Goal: Information Seeking & Learning: Learn about a topic

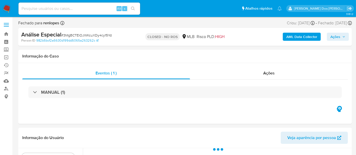
select select "10"
click at [84, 6] on input at bounding box center [80, 8] width 122 height 7
paste input "QhjcrMIOVyGKQShve0WXTQvs"
type input "QhjcrMIOVyGKQShve0WXTQvs"
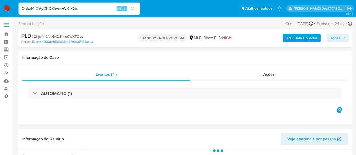
select select "10"
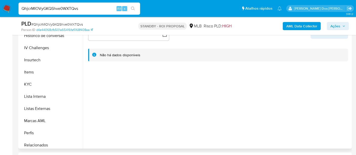
scroll to position [225, 0]
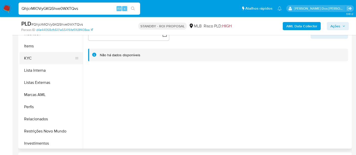
click at [28, 56] on button "KYC" at bounding box center [49, 58] width 59 height 12
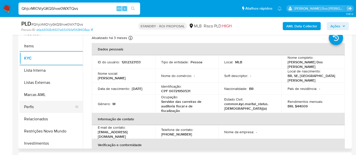
scroll to position [169, 0]
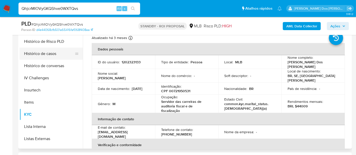
click at [43, 55] on button "Histórico de casos" at bounding box center [49, 54] width 59 height 12
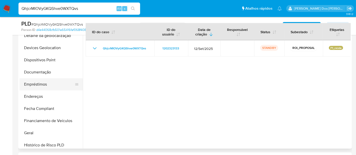
scroll to position [56, 0]
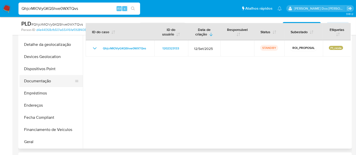
click at [44, 79] on button "Documentação" at bounding box center [49, 81] width 59 height 12
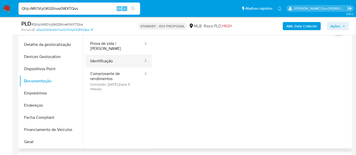
click at [106, 55] on button "Identificação" at bounding box center [115, 61] width 58 height 13
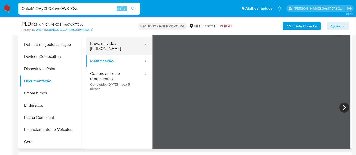
click at [115, 44] on button "Prova de vida / Selfie" at bounding box center [115, 46] width 58 height 17
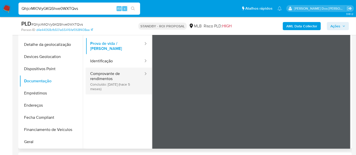
click at [113, 78] on button "Comprovante de rendimentos Concluído: 13/05/2025 (hace 5 meses)" at bounding box center [115, 81] width 58 height 27
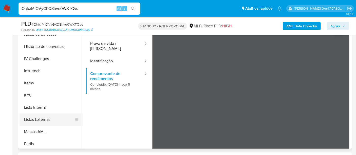
scroll to position [197, 0]
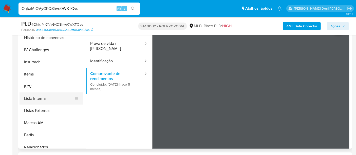
click at [37, 97] on button "Lista Interna" at bounding box center [49, 99] width 59 height 12
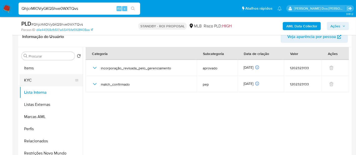
scroll to position [263, 0]
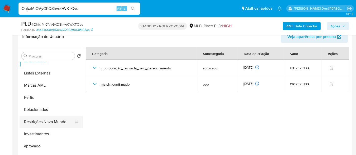
click at [59, 120] on button "Restrições Novo Mundo" at bounding box center [49, 122] width 59 height 12
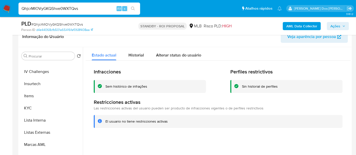
scroll to position [150, 0]
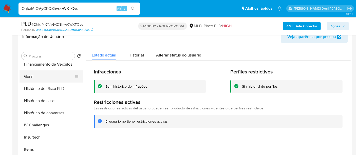
click at [29, 76] on button "Geral" at bounding box center [49, 76] width 59 height 12
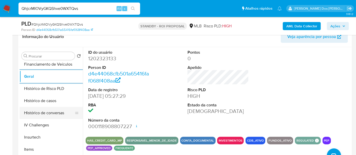
scroll to position [206, 0]
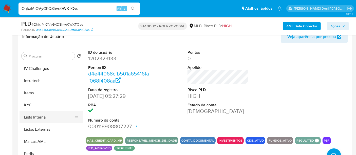
click at [36, 118] on button "Lista Interna" at bounding box center [49, 117] width 59 height 12
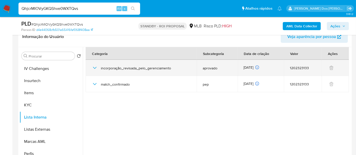
click at [94, 68] on icon "button" at bounding box center [95, 68] width 6 height 6
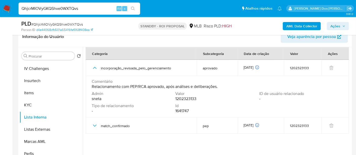
scroll to position [113, 0]
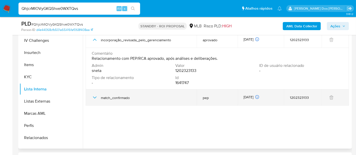
click at [95, 97] on icon "button" at bounding box center [95, 98] width 6 height 6
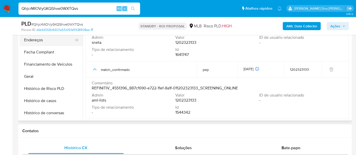
scroll to position [37, 0]
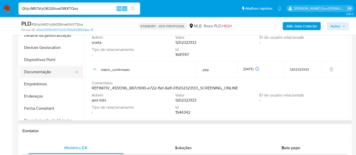
click at [48, 73] on button "Documentação" at bounding box center [49, 72] width 59 height 12
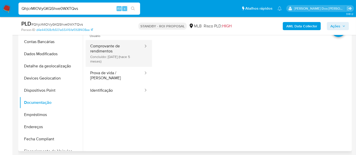
scroll to position [84, 0]
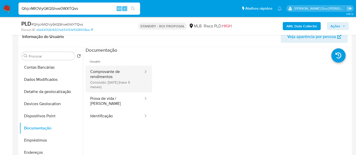
click at [107, 79] on button "Comprovante de rendimentos Concluído: 13/05/2025 (hace 5 meses)" at bounding box center [115, 79] width 58 height 27
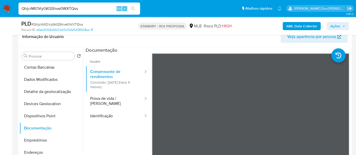
click at [83, 10] on input "QhjcrMIOVyGKQShve0WXTQvs" at bounding box center [80, 8] width 122 height 7
paste input "hqks6qyA5d8QFD4MMn6wR9b9"
type input "hqks6qyA5d8QFD4MMn6wR9b9"
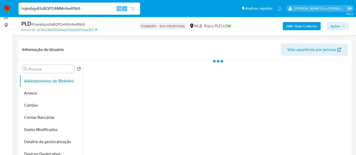
scroll to position [113, 0]
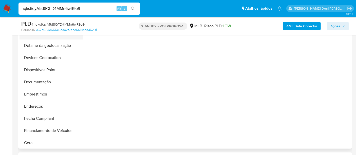
select select "10"
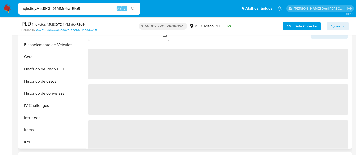
scroll to position [197, 0]
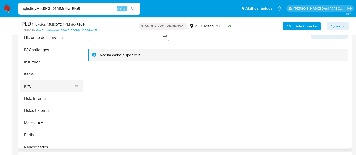
click at [28, 85] on button "KYC" at bounding box center [49, 86] width 59 height 12
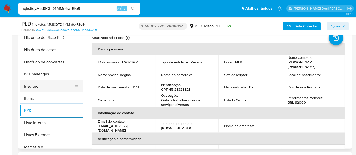
scroll to position [141, 0]
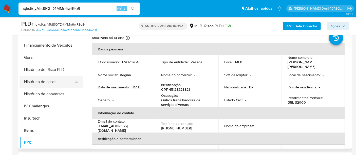
click at [49, 81] on button "Histórico de casos" at bounding box center [49, 82] width 59 height 12
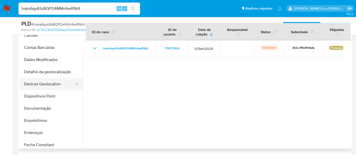
scroll to position [28, 0]
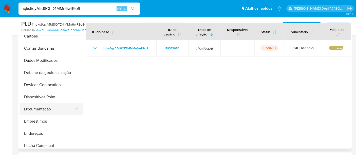
click at [37, 109] on button "Documentação" at bounding box center [49, 109] width 59 height 12
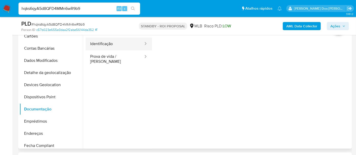
click at [99, 45] on button "Identificação" at bounding box center [115, 44] width 58 height 13
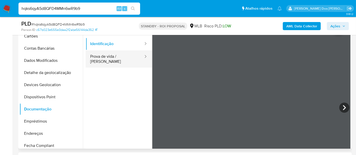
click at [123, 56] on button "Prova de vida / [PERSON_NAME]" at bounding box center [115, 58] width 58 height 17
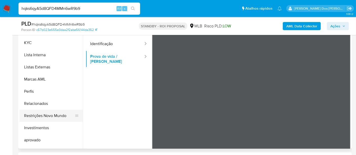
scroll to position [254, 0]
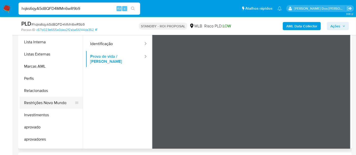
click at [48, 101] on button "Restrições Novo Mundo" at bounding box center [49, 103] width 59 height 12
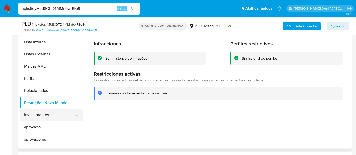
scroll to position [113, 0]
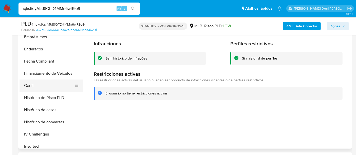
click at [31, 84] on button "Geral" at bounding box center [49, 86] width 59 height 12
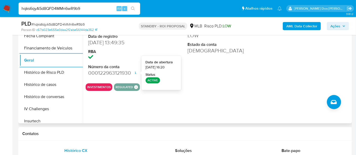
scroll to position [197, 0]
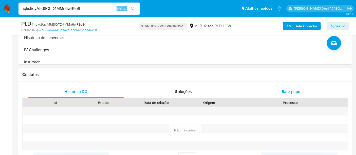
click at [285, 91] on span "Bate-papo" at bounding box center [291, 92] width 19 height 6
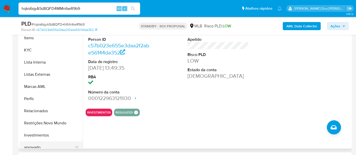
scroll to position [254, 0]
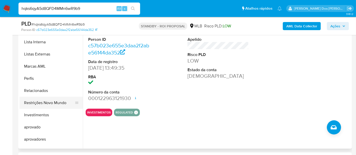
click at [55, 105] on button "Restrições Novo Mundo" at bounding box center [49, 103] width 59 height 12
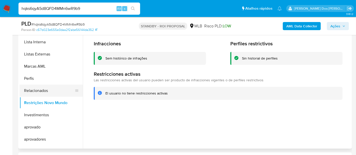
scroll to position [113, 0]
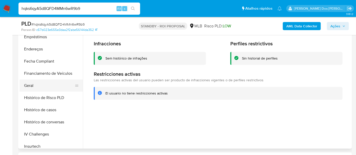
click at [32, 87] on button "Geral" at bounding box center [49, 86] width 59 height 12
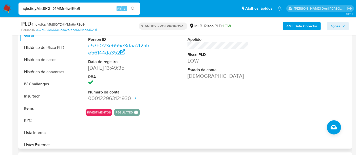
scroll to position [225, 0]
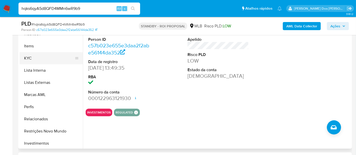
click at [26, 59] on button "KYC" at bounding box center [49, 58] width 59 height 12
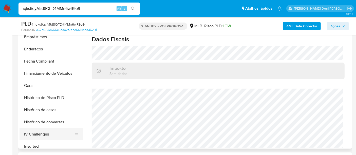
scroll to position [56, 0]
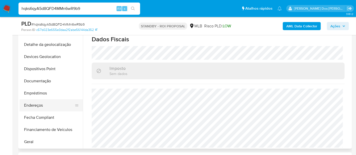
click at [37, 105] on button "Endereços" at bounding box center [49, 105] width 59 height 12
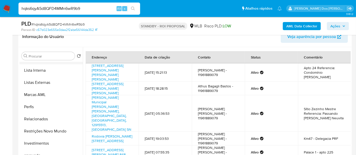
scroll to position [225, 0]
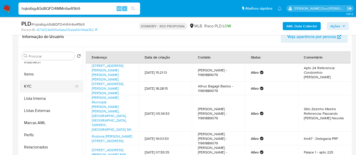
click at [29, 88] on button "KYC" at bounding box center [49, 86] width 59 height 12
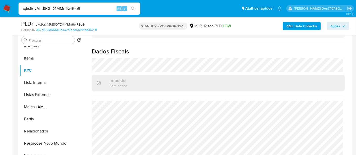
scroll to position [113, 0]
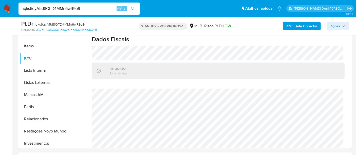
click at [88, 10] on input "hqks6qyA5d8QFD4MMn6wR9b9" at bounding box center [80, 8] width 122 height 7
click at [88, 9] on input "hqks6qyA5d8QFD4MMn6wR9b9" at bounding box center [80, 8] width 122 height 7
paste input "3oWWeZsVhdrweR3qAj8fOCxU"
type input "3oWWeZsVhdrweR3qAj8fOCxU"
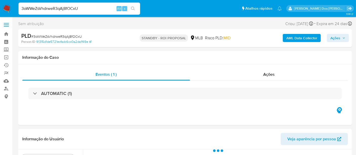
select select "10"
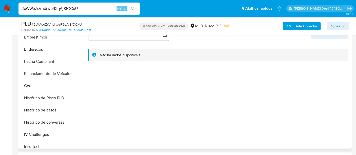
scroll to position [169, 0]
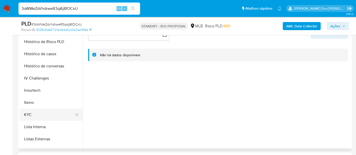
drag, startPoint x: 30, startPoint y: 114, endPoint x: 37, endPoint y: 113, distance: 7.1
click at [30, 114] on button "KYC" at bounding box center [49, 115] width 59 height 12
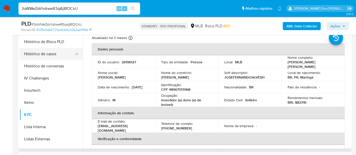
click at [54, 54] on button "Histórico de casos" at bounding box center [49, 54] width 59 height 12
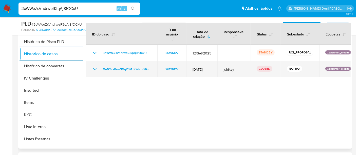
click at [96, 69] on icon "Mostrar/Ocultar" at bounding box center [95, 69] width 6 height 6
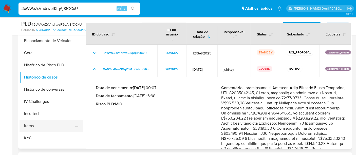
scroll to position [84, 0]
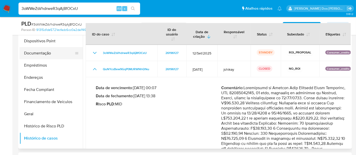
click at [38, 54] on button "Documentação" at bounding box center [49, 53] width 59 height 12
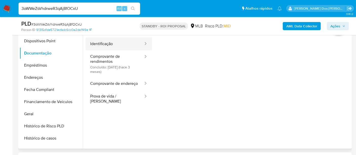
click at [103, 45] on button "Identificação" at bounding box center [115, 44] width 58 height 13
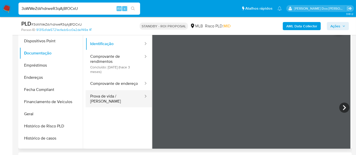
click at [110, 101] on button "Prova de vida / [PERSON_NAME]" at bounding box center [115, 98] width 58 height 17
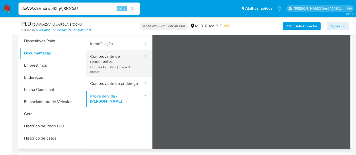
click at [99, 63] on button "Comprovante de rendimentos Concluído: 18/06/2025 (hace 3 meses)" at bounding box center [115, 63] width 58 height 27
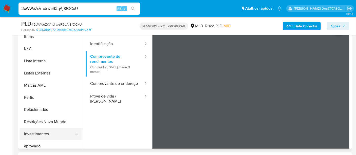
scroll to position [263, 0]
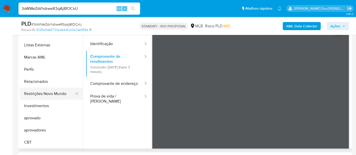
click at [56, 93] on button "Restrições Novo Mundo" at bounding box center [49, 94] width 59 height 12
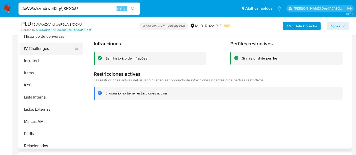
scroll to position [150, 0]
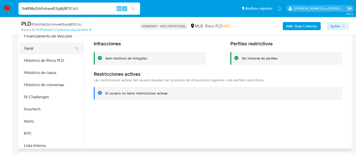
click at [30, 47] on button "Geral" at bounding box center [49, 48] width 59 height 12
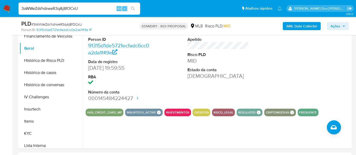
click at [99, 9] on input "3oWWeZsVhdrweR3qAj8fOCxU" at bounding box center [80, 8] width 122 height 7
paste input "GeL2c8FPd6CfvntfHb4tNeSS"
type input "GeL2c8FPd6CfvntfHb4tNeSS"
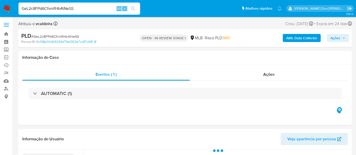
select select "10"
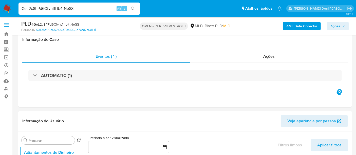
scroll to position [56, 0]
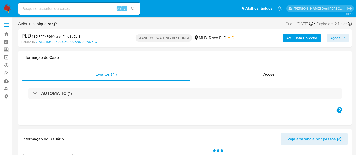
select select "10"
click at [88, 8] on input at bounding box center [80, 8] width 122 height 7
paste input "QhjcrMIOVyGKQShve0WXTQvs"
type input "QhjcrMIOVyGKQShve0WXTQvs"
select select "10"
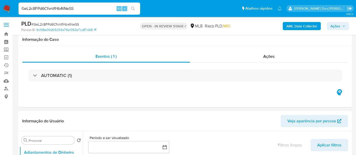
select select "10"
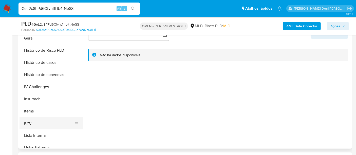
scroll to position [169, 0]
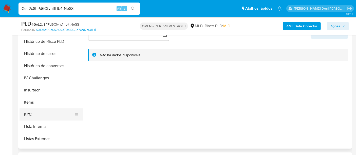
drag, startPoint x: 29, startPoint y: 114, endPoint x: 42, endPoint y: 112, distance: 13.2
click at [29, 114] on button "KYC" at bounding box center [49, 115] width 59 height 12
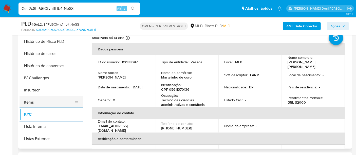
scroll to position [141, 0]
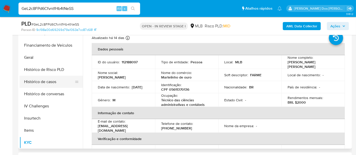
click at [52, 83] on button "Histórico de casos" at bounding box center [49, 82] width 59 height 12
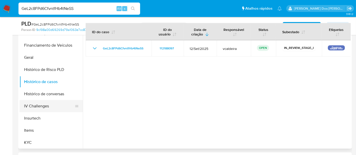
scroll to position [56, 0]
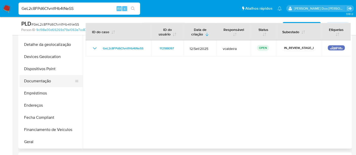
click at [35, 82] on button "Documentação" at bounding box center [49, 81] width 59 height 12
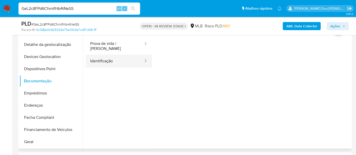
click at [113, 59] on button "Identificação" at bounding box center [115, 61] width 58 height 13
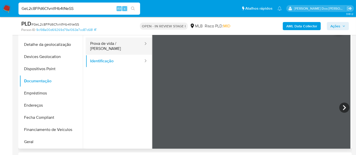
click at [128, 44] on button "Prova de vida / [PERSON_NAME]" at bounding box center [115, 46] width 58 height 17
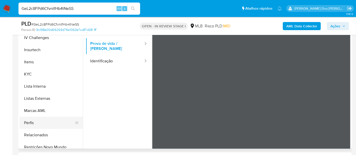
scroll to position [225, 0]
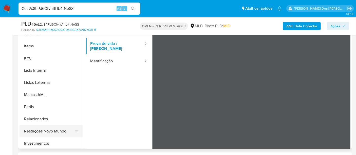
click at [62, 131] on button "Restrições Novo Mundo" at bounding box center [49, 131] width 59 height 12
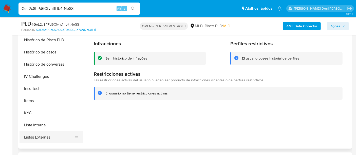
scroll to position [113, 0]
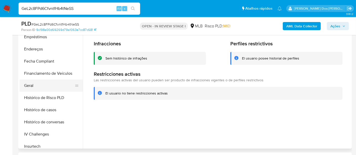
click at [31, 84] on button "Geral" at bounding box center [49, 86] width 59 height 12
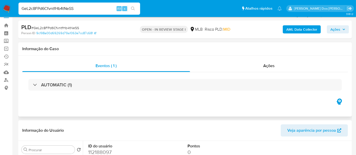
scroll to position [0, 0]
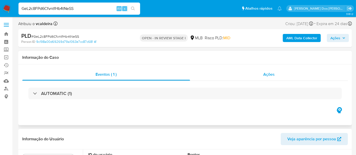
click at [272, 77] on span "Ações" at bounding box center [268, 75] width 11 height 6
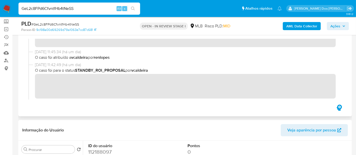
scroll to position [28, 0]
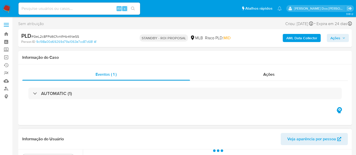
select select "10"
click at [7, 8] on img at bounding box center [7, 8] width 9 height 9
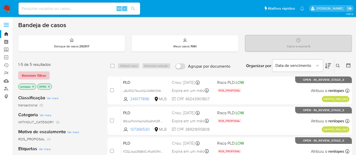
click at [34, 74] on span "Remover filtros" at bounding box center [34, 75] width 24 height 7
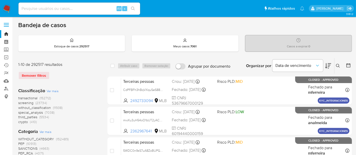
click at [340, 64] on icon at bounding box center [338, 66] width 4 height 4
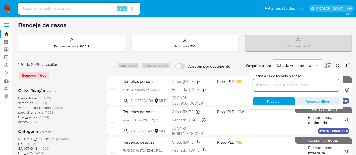
click at [289, 85] on input at bounding box center [296, 85] width 86 height 7
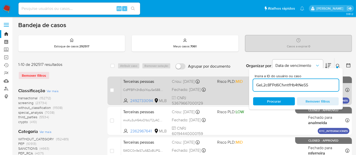
type input "GeL2c8FPd6CfvntfHb4tNeSS"
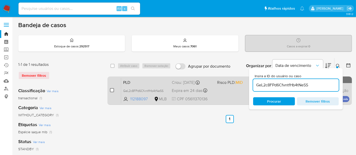
click at [112, 91] on input "checkbox" at bounding box center [112, 90] width 4 height 4
checkbox input "true"
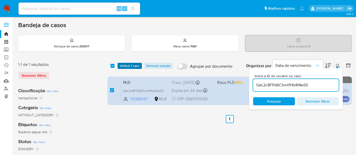
click at [125, 67] on span "Atribuir 1 caso" at bounding box center [129, 65] width 19 height 5
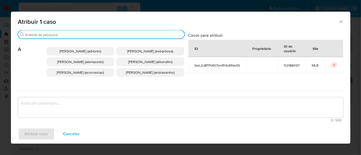
click at [127, 35] on input "Buscar" at bounding box center [103, 34] width 157 height 5
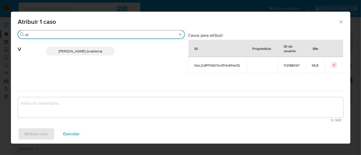
type input "vit"
drag, startPoint x: 91, startPoint y: 52, endPoint x: 97, endPoint y: 66, distance: 15.4
click at [91, 51] on span "Vitoria Rodrigues Caldeira (vcaldeira)" at bounding box center [80, 51] width 43 height 5
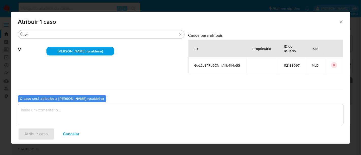
click at [105, 117] on textarea "assign-modal" at bounding box center [180, 114] width 325 height 20
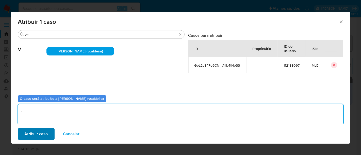
type textarea "."
click at [48, 134] on button "Atribuir caso" at bounding box center [36, 134] width 37 height 12
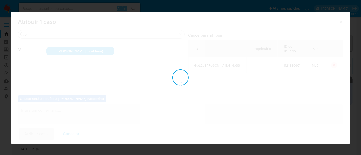
checkbox input "false"
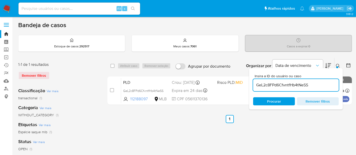
click at [7, 9] on img at bounding box center [7, 8] width 9 height 9
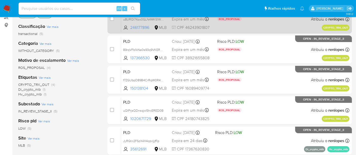
scroll to position [28, 0]
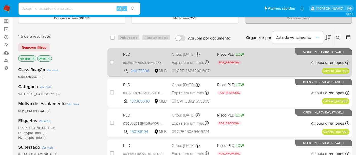
click at [189, 61] on span "Expira em um mês" at bounding box center [188, 63] width 32 height 6
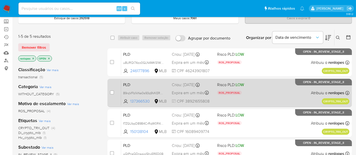
click at [191, 94] on span "Expira em um mês" at bounding box center [188, 93] width 32 height 6
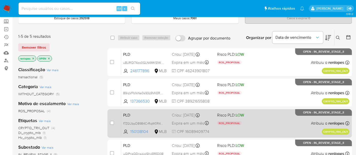
scroll to position [56, 0]
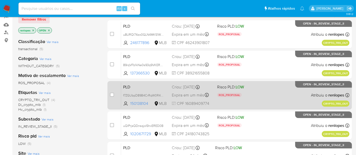
click at [190, 90] on div "PLD f7ZGUbpD89B4CrRqW0R4pTb2 150138104 MLB Risco PLD: LOW ROS_PROPOSAL Motivo d…" at bounding box center [235, 95] width 228 height 26
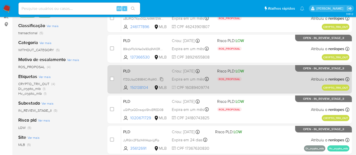
scroll to position [84, 0]
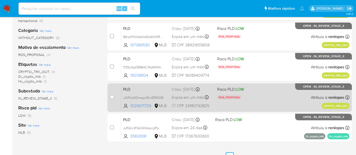
click at [184, 90] on div "Criou: 25/09/2025 Criou: 25/09/2025 10:14:43" at bounding box center [192, 90] width 41 height 6
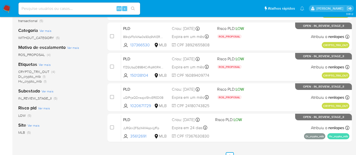
click at [79, 10] on input at bounding box center [80, 8] width 122 height 7
paste input "iCqPmfBC74MYp3mae0IgKYf6"
type input "iCqPmfBC74MYp3mae0IgKYf6"
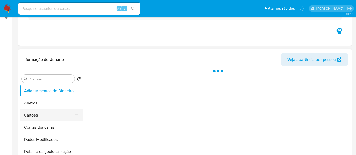
select select "10"
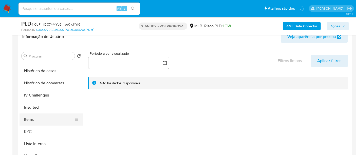
scroll to position [197, 0]
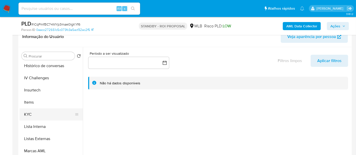
click at [31, 115] on button "KYC" at bounding box center [49, 115] width 59 height 12
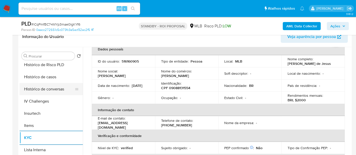
scroll to position [141, 0]
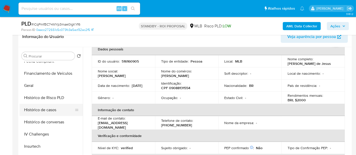
click at [51, 110] on button "Histórico de casos" at bounding box center [49, 110] width 59 height 12
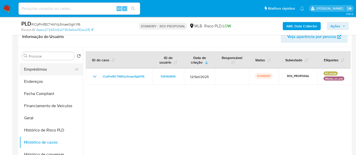
scroll to position [56, 0]
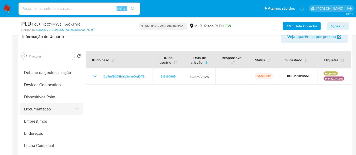
click at [43, 113] on button "Documentação" at bounding box center [49, 109] width 59 height 12
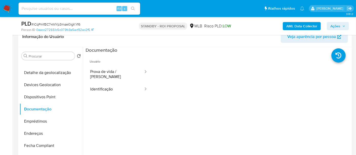
click at [103, 85] on button "Identificação" at bounding box center [115, 89] width 58 height 13
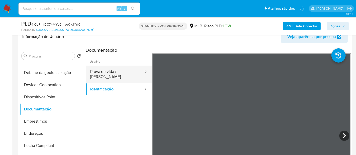
click at [125, 70] on button "Prova de vida / Selfie" at bounding box center [115, 74] width 58 height 17
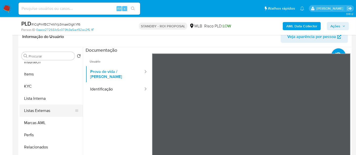
scroll to position [263, 0]
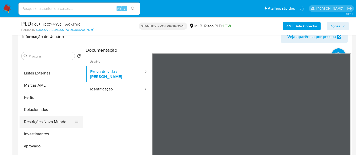
click at [56, 121] on button "Restrições Novo Mundo" at bounding box center [49, 122] width 59 height 12
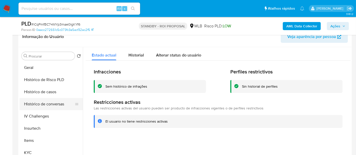
scroll to position [150, 0]
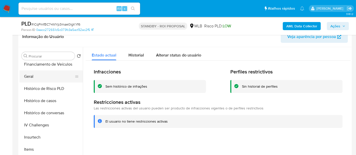
click at [29, 79] on button "Geral" at bounding box center [49, 76] width 59 height 12
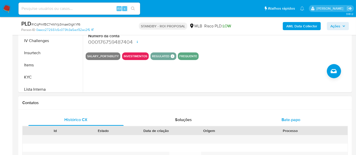
click at [290, 117] on span "Bate-papo" at bounding box center [291, 120] width 19 height 6
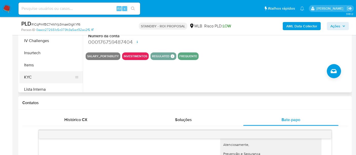
click at [30, 76] on button "KYC" at bounding box center [49, 77] width 59 height 12
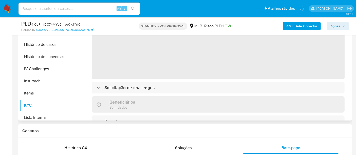
scroll to position [113, 0]
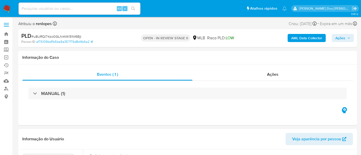
select select "10"
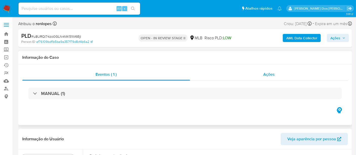
click at [268, 74] on span "Ações" at bounding box center [268, 75] width 11 height 6
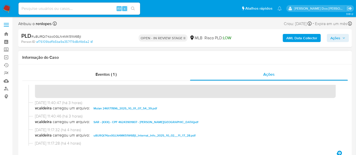
scroll to position [28, 0]
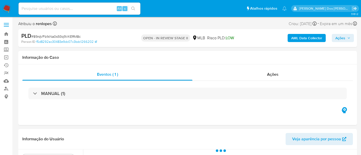
select select "10"
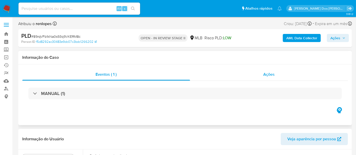
click at [268, 73] on span "Ações" at bounding box center [268, 75] width 11 height 6
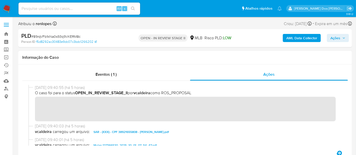
click at [330, 39] on button "Ações" at bounding box center [338, 38] width 22 height 8
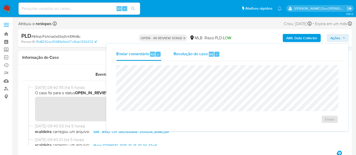
click at [180, 51] on span "Resolução do caso" at bounding box center [191, 54] width 34 height 6
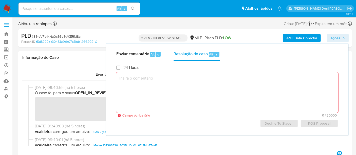
click at [106, 28] on div "Atribuiu o renlopes Asignado el: 25/09/2025 10:49:23 Criou: 25/09/2025 Criou: 2…" at bounding box center [185, 24] width 334 height 9
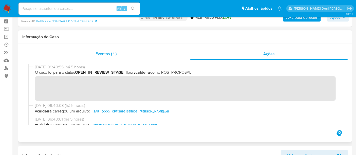
scroll to position [28, 0]
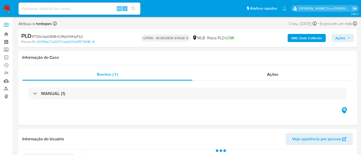
select select "10"
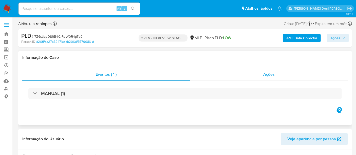
click at [272, 76] on span "Ações" at bounding box center [268, 75] width 11 height 6
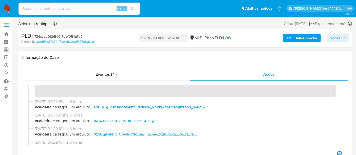
scroll to position [28, 0]
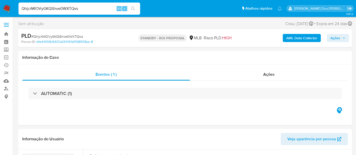
select select "10"
click at [264, 75] on span "Ações" at bounding box center [268, 75] width 11 height 6
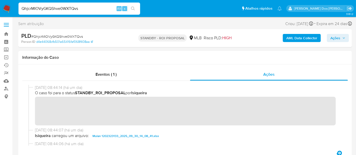
click at [73, 9] on input "QhjcrMIOVyGKQShve0WXTQvs" at bounding box center [80, 8] width 122 height 7
paste input "1904509219"
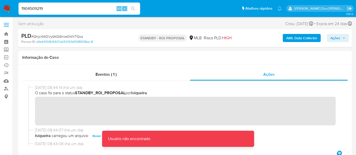
click at [71, 10] on input "1904509219" at bounding box center [80, 8] width 122 height 7
type input "1904509219"
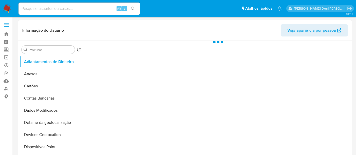
select select "10"
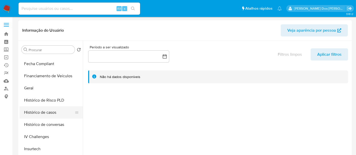
scroll to position [141, 0]
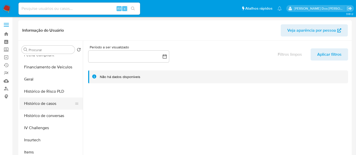
click at [41, 104] on button "Histórico de casos" at bounding box center [49, 104] width 59 height 12
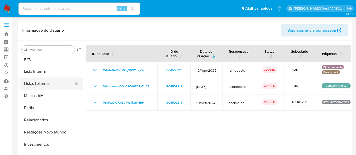
scroll to position [263, 0]
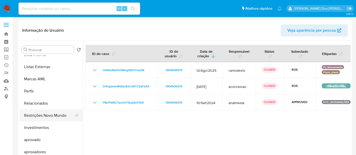
click at [52, 116] on button "Restrições Novo Mundo" at bounding box center [49, 116] width 59 height 12
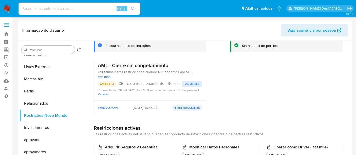
scroll to position [28, 0]
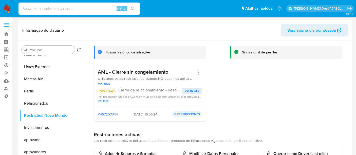
click at [65, 9] on input at bounding box center [80, 8] width 122 height 7
paste input "PcZT3fQXqvMVSPfho6EK4L77"
type input "PcZT3fQXqvMVSPfho6EK4L77"
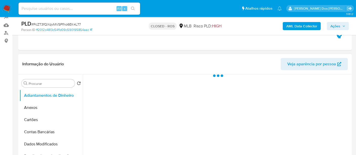
select select "10"
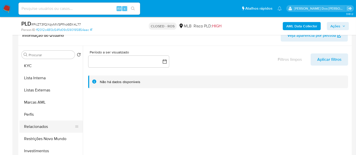
scroll to position [253, 0]
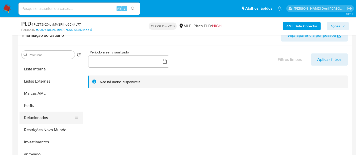
drag, startPoint x: 52, startPoint y: 129, endPoint x: 64, endPoint y: 115, distance: 18.9
click at [52, 129] on button "Restrições Novo Mundo" at bounding box center [51, 130] width 63 height 12
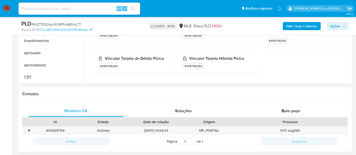
scroll to position [225, 0]
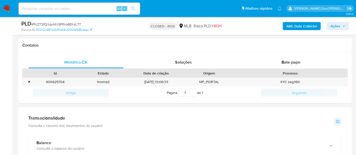
click at [65, 7] on input at bounding box center [80, 8] width 122 height 7
paste input "KubapEWErcAchQXcYk9VHopa"
type input "KubapEWErcAchQXcYk9VHopa"
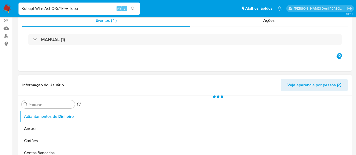
scroll to position [84, 0]
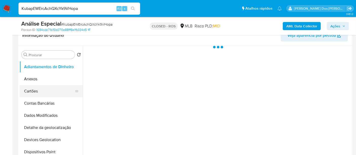
select select "10"
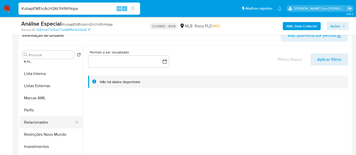
scroll to position [254, 0]
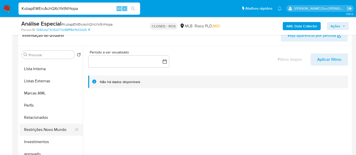
click at [58, 128] on button "Restrições Novo Mundo" at bounding box center [49, 130] width 59 height 12
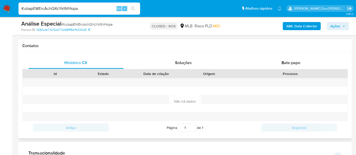
scroll to position [197, 0]
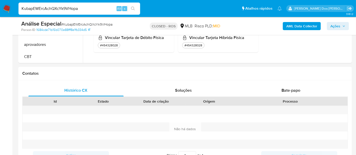
click at [77, 9] on input "KubapEWErcAchQXcYk9VHopa" at bounding box center [80, 8] width 122 height 7
click at [77, 8] on input "KubapEWErcAchQXcYk9VHopa" at bounding box center [80, 8] width 122 height 7
paste input "yTlazssXDA8ktm6lioFBL9gt"
type input "yTlazssXDA8ktm6lioFBL9gt"
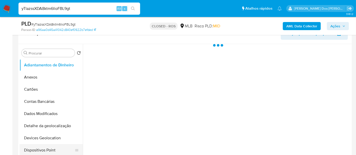
scroll to position [141, 0]
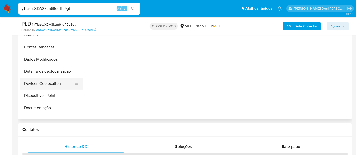
select select "10"
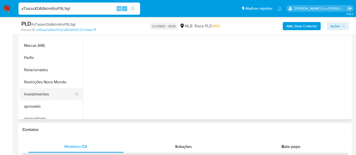
scroll to position [263, 0]
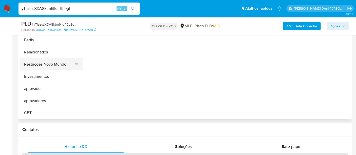
click at [59, 64] on button "Restrições Novo Mundo" at bounding box center [49, 64] width 59 height 12
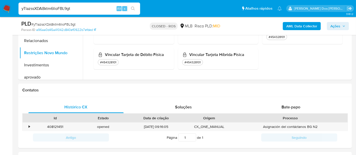
scroll to position [225, 0]
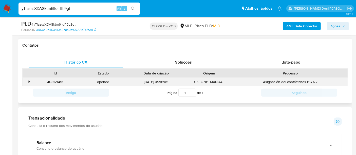
drag, startPoint x: 29, startPoint y: 81, endPoint x: 34, endPoint y: 81, distance: 4.6
click at [29, 81] on div "•" at bounding box center [29, 82] width 1 height 5
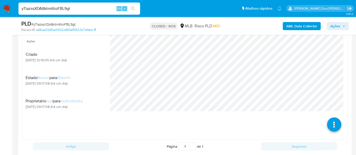
scroll to position [282, 0]
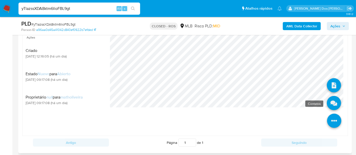
click at [329, 99] on link at bounding box center [334, 103] width 14 height 14
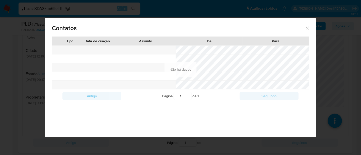
click at [309, 29] on icon "close" at bounding box center [307, 28] width 5 height 5
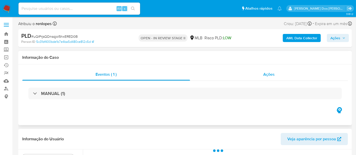
click at [266, 75] on span "Ações" at bounding box center [268, 75] width 11 height 6
select select "10"
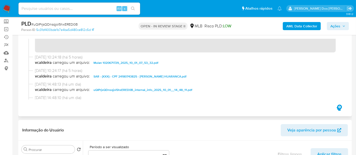
scroll to position [28, 0]
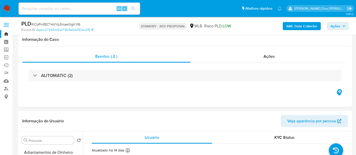
select select "10"
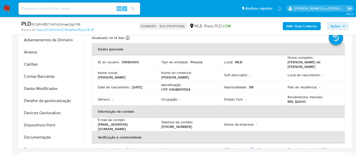
scroll to position [101, 0]
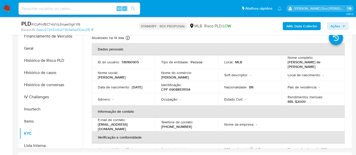
click at [71, 6] on input at bounding box center [80, 8] width 122 height 7
paste input "QCDTtnaaGsoPxjEUnPNduWKg"
type input "QCDTtnaaGsoPxjEUnPNduWKg"
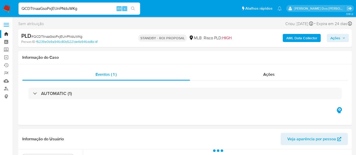
select select "10"
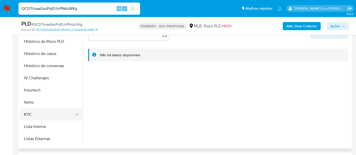
scroll to position [197, 0]
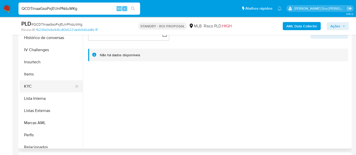
click at [32, 86] on button "KYC" at bounding box center [49, 86] width 59 height 12
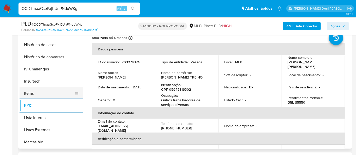
scroll to position [169, 0]
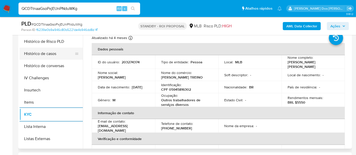
click at [48, 54] on button "Histórico de casos" at bounding box center [49, 54] width 59 height 12
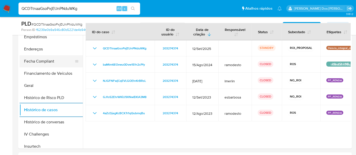
scroll to position [84, 0]
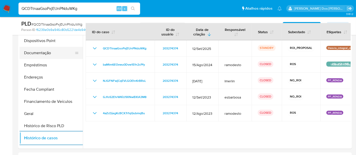
click at [41, 53] on button "Documentação" at bounding box center [49, 53] width 59 height 12
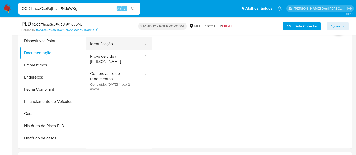
click at [102, 45] on button "Identificação" at bounding box center [115, 44] width 58 height 13
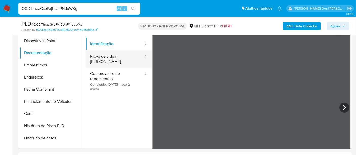
click at [120, 59] on button "Prova de vida / [PERSON_NAME]" at bounding box center [115, 58] width 58 height 17
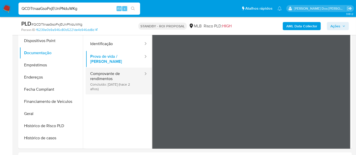
click at [105, 75] on button "Comprovante de rendimentos Concluído: 28/09/2023 (hace 2 años)" at bounding box center [115, 81] width 58 height 27
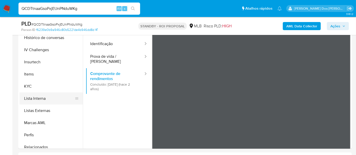
scroll to position [254, 0]
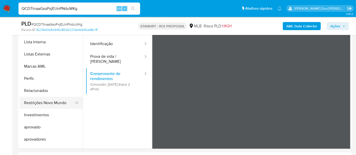
click at [51, 102] on button "Restrições Novo Mundo" at bounding box center [49, 103] width 59 height 12
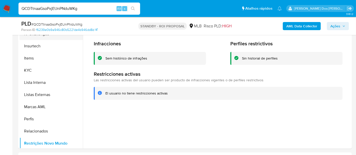
scroll to position [141, 0]
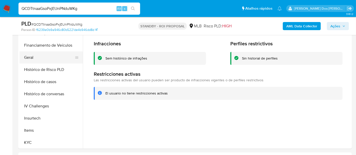
click at [31, 59] on button "Geral" at bounding box center [49, 57] width 59 height 12
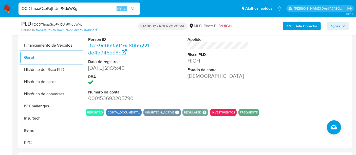
click at [69, 9] on input "QCDTtnaaGsoPxjEUnPNduWKg" at bounding box center [80, 8] width 122 height 7
paste input "JiJO0zC7R50ylSZ3OK1zu8Q2"
type input "JiJO0zC7R50ylSZ3OK1zu8Q2"
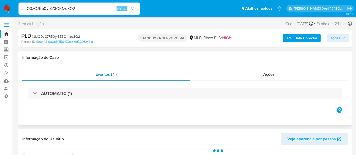
select select "10"
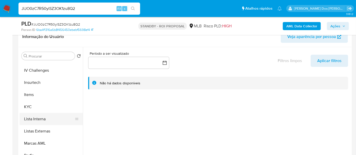
scroll to position [225, 0]
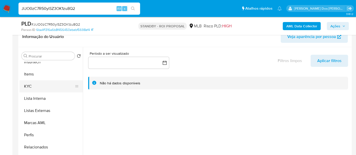
click at [29, 83] on button "KYC" at bounding box center [49, 86] width 59 height 12
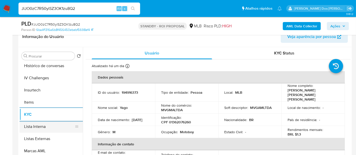
scroll to position [169, 0]
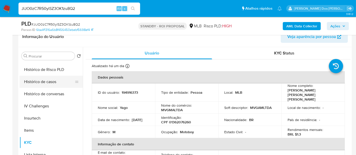
click at [49, 86] on button "Histórico de casos" at bounding box center [49, 82] width 59 height 12
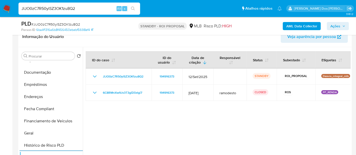
scroll to position [84, 0]
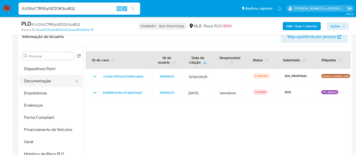
click at [45, 81] on button "Documentação" at bounding box center [49, 81] width 59 height 12
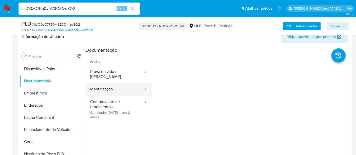
click at [103, 83] on button "Identificação" at bounding box center [115, 89] width 58 height 13
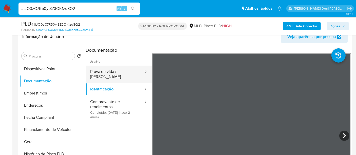
click at [132, 74] on button "Prova de vida / [PERSON_NAME]" at bounding box center [115, 74] width 58 height 17
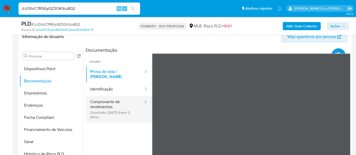
click at [100, 102] on button "Comprovante de rendimentos Concluído: 02/02/2024 (hace 2 años)" at bounding box center [115, 109] width 58 height 27
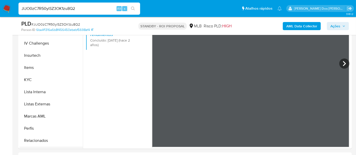
scroll to position [254, 0]
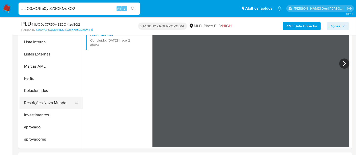
click at [51, 103] on button "Restrições Novo Mundo" at bounding box center [49, 103] width 59 height 12
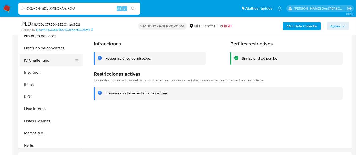
scroll to position [141, 0]
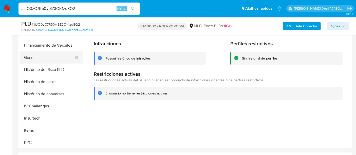
click at [31, 60] on button "Geral" at bounding box center [49, 57] width 59 height 12
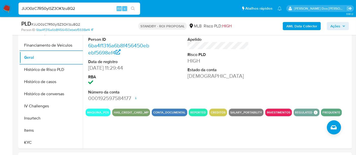
click at [91, 8] on input "JiJO0zC7R50ylSZ3OK1zu8Q2" at bounding box center [80, 8] width 122 height 7
paste input "AoYgWx1TYBNfzFoKcXNRwmox"
type input "AoYgWx1TYBNfzFoKcXNRwmox"
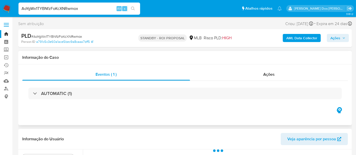
select select "10"
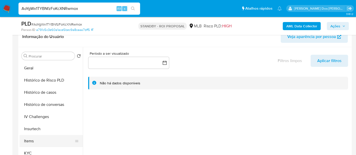
scroll to position [197, 0]
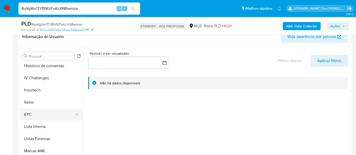
click at [30, 114] on button "KYC" at bounding box center [49, 115] width 59 height 12
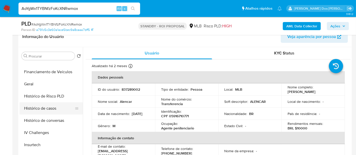
scroll to position [141, 0]
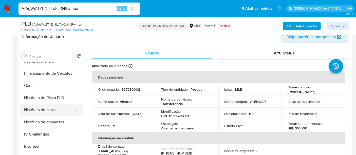
click at [48, 108] on button "Histórico de casos" at bounding box center [49, 110] width 59 height 12
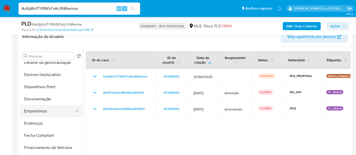
scroll to position [56, 0]
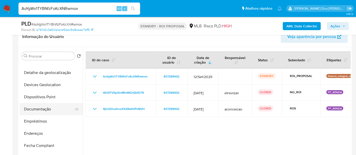
click at [44, 106] on button "Documentação" at bounding box center [49, 109] width 59 height 12
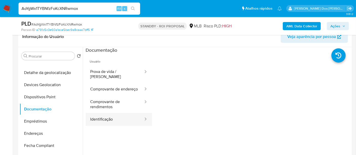
click at [101, 119] on button "Identificação" at bounding box center [115, 119] width 58 height 13
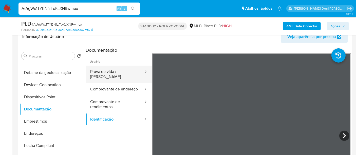
click at [103, 69] on button "Prova de vida / [PERSON_NAME]" at bounding box center [115, 74] width 58 height 17
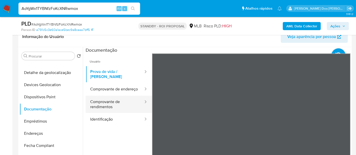
click at [104, 101] on button "Comprovante de rendimentos" at bounding box center [115, 104] width 58 height 17
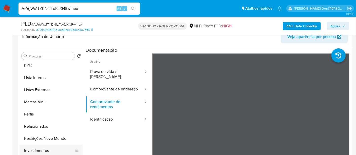
scroll to position [263, 0]
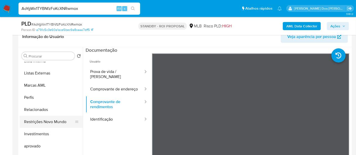
click at [52, 124] on button "Restrições Novo Mundo" at bounding box center [49, 122] width 59 height 12
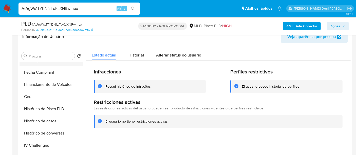
scroll to position [94, 0]
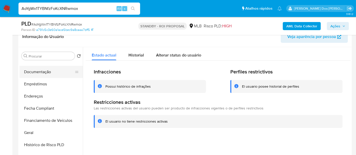
click at [39, 74] on button "Documentação" at bounding box center [49, 72] width 59 height 12
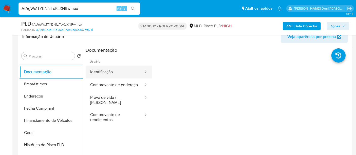
click at [96, 73] on button "Identificação" at bounding box center [115, 72] width 58 height 13
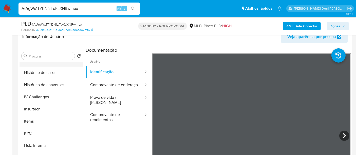
scroll to position [262, 0]
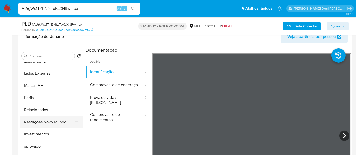
click at [59, 121] on button "Restrições Novo Mundo" at bounding box center [49, 122] width 59 height 12
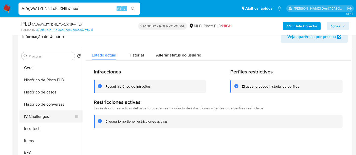
scroll to position [150, 0]
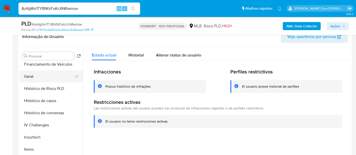
click at [28, 79] on button "Geral" at bounding box center [49, 76] width 59 height 12
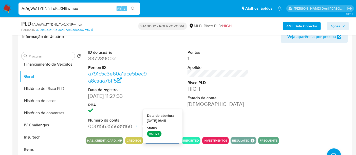
click at [75, 10] on input "AoYgWx1TYBNfzFoKcXNRwmox" at bounding box center [80, 8] width 122 height 7
paste input "Xp0lSwirsINDtfuyPWYwbCYr"
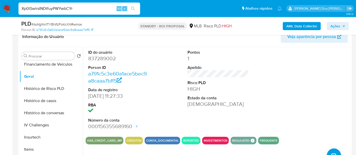
type input "Xp0lSwirsINDtfuyPWYwbCYr"
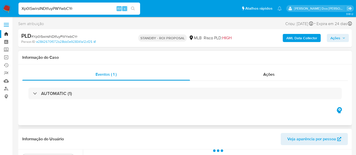
select select "10"
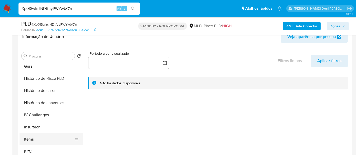
scroll to position [169, 0]
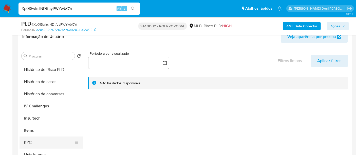
click at [28, 140] on button "KYC" at bounding box center [49, 143] width 59 height 12
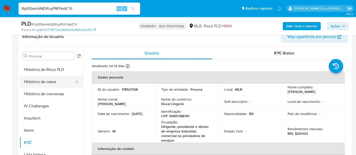
click at [41, 83] on button "Histórico de casos" at bounding box center [49, 82] width 59 height 12
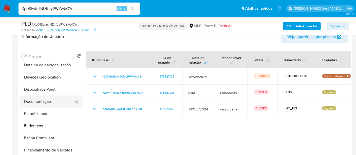
scroll to position [56, 0]
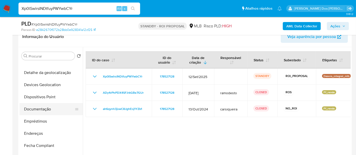
click at [49, 109] on button "Documentação" at bounding box center [49, 109] width 59 height 12
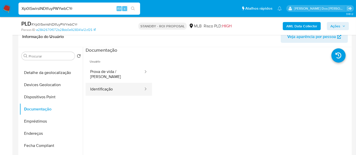
click at [104, 87] on button "Identificação" at bounding box center [115, 89] width 58 height 13
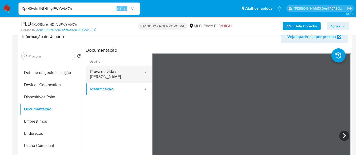
click at [123, 74] on button "Prova de vida / [PERSON_NAME]" at bounding box center [115, 74] width 58 height 17
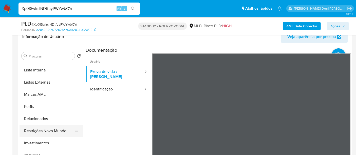
scroll to position [263, 0]
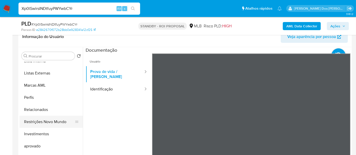
click at [54, 119] on button "Restrições Novo Mundo" at bounding box center [49, 122] width 59 height 12
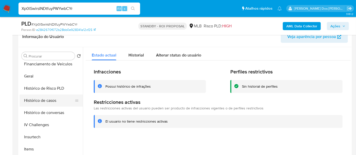
scroll to position [150, 0]
click at [30, 78] on button "Geral" at bounding box center [49, 76] width 59 height 12
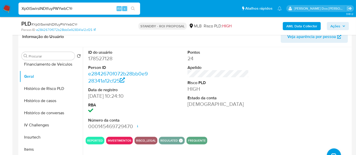
click at [72, 10] on input "Xp0lSwirsINDtfuyPWYwbCYr" at bounding box center [80, 8] width 122 height 7
type input "simonelopes0610@gmail.com"
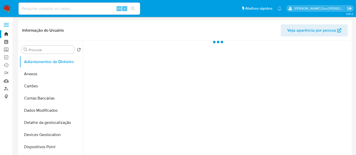
select select "10"
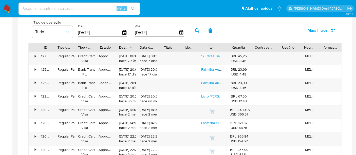
scroll to position [338, 0]
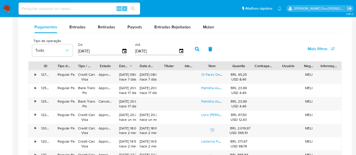
click at [89, 12] on div "Alt s" at bounding box center [80, 9] width 122 height 12
click at [88, 10] on input at bounding box center [80, 8] width 122 height 7
type input "[PERSON_NAME]"
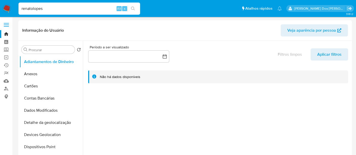
select select "10"
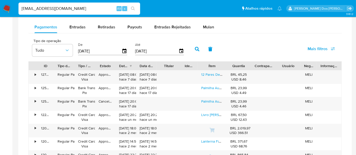
type input "[EMAIL_ADDRESS][DOMAIN_NAME]"
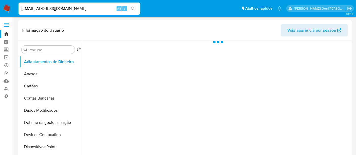
select select "10"
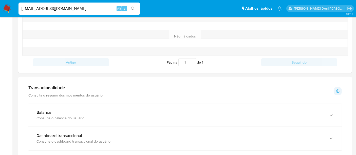
scroll to position [225, 0]
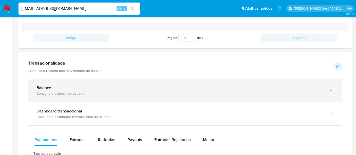
click at [122, 89] on div "Balance" at bounding box center [180, 87] width 287 height 5
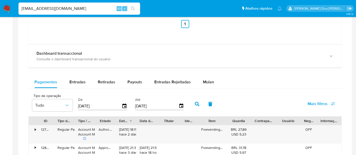
scroll to position [479, 0]
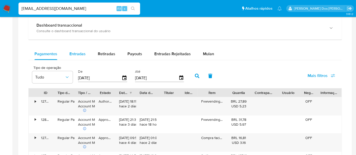
click at [80, 51] on span "Entradas" at bounding box center [77, 54] width 16 height 6
select select "10"
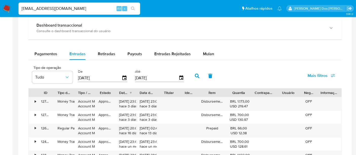
scroll to position [507, 0]
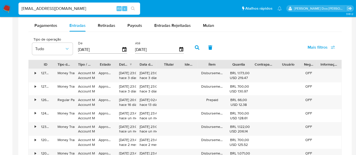
click at [92, 9] on input "[EMAIL_ADDRESS][DOMAIN_NAME]" at bounding box center [80, 8] width 122 height 7
type input "[EMAIL_ADDRESS][DOMAIN_NAME]"
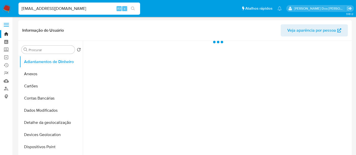
select select "10"
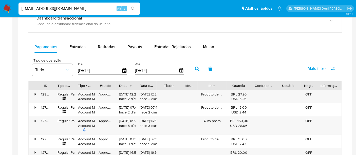
scroll to position [197, 0]
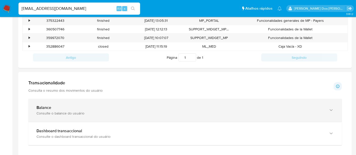
click at [127, 107] on div "Balance" at bounding box center [180, 107] width 287 height 5
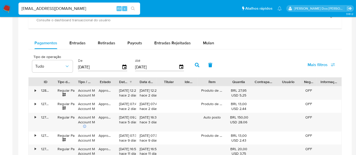
scroll to position [535, 0]
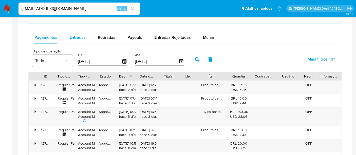
click at [79, 37] on span "Entradas" at bounding box center [77, 37] width 16 height 6
select select "10"
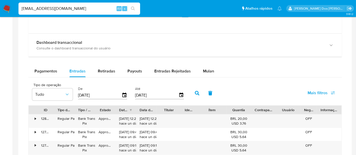
scroll to position [507, 0]
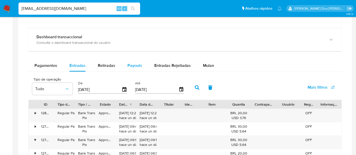
click at [131, 65] on span "Payouts" at bounding box center [135, 66] width 15 height 6
select select "10"
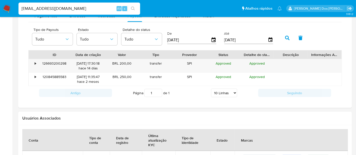
scroll to position [509, 0]
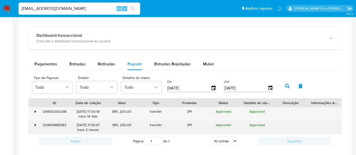
click at [35, 124] on div "•" at bounding box center [35, 125] width 1 height 5
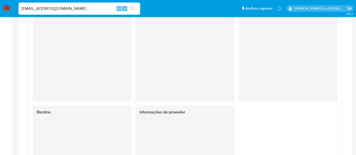
scroll to position [537, 0]
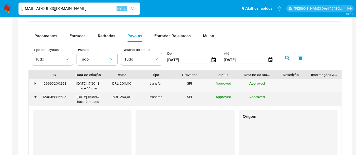
click at [34, 94] on div "•" at bounding box center [33, 99] width 9 height 13
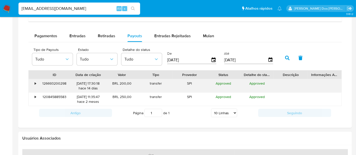
click at [34, 83] on div "•" at bounding box center [33, 85] width 9 height 13
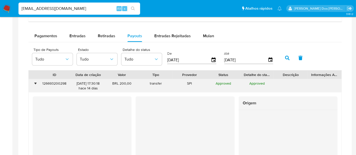
click at [35, 81] on div "•" at bounding box center [35, 83] width 1 height 5
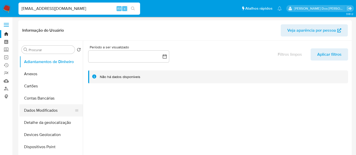
scroll to position [56, 0]
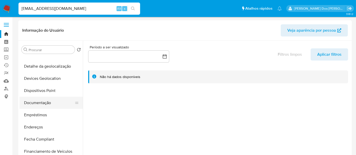
click at [45, 104] on button "Documentação" at bounding box center [49, 103] width 59 height 12
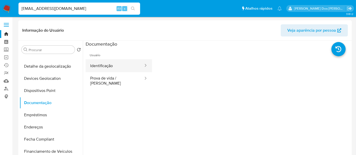
click at [96, 65] on button "Identificação" at bounding box center [115, 65] width 58 height 13
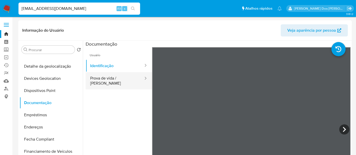
click at [112, 82] on button "Prova de vida / [PERSON_NAME]" at bounding box center [115, 80] width 58 height 17
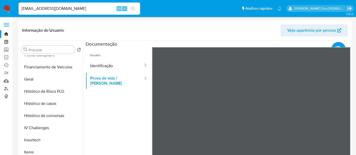
scroll to position [113, 0]
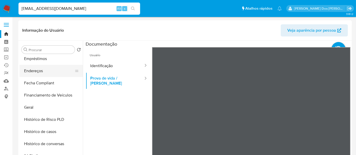
click at [33, 73] on button "Endereços" at bounding box center [49, 71] width 59 height 12
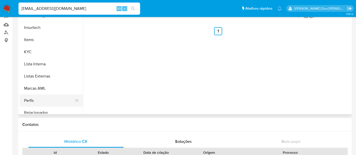
scroll to position [254, 0]
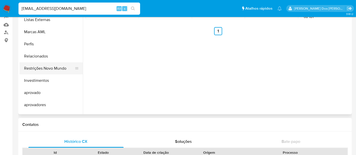
click at [49, 69] on button "Restrições Novo Mundo" at bounding box center [49, 68] width 59 height 12
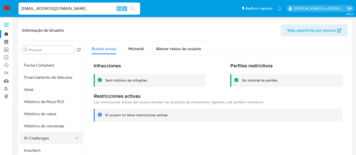
scroll to position [113, 0]
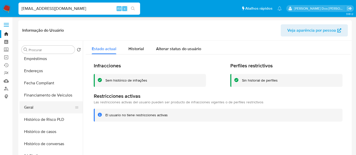
click at [28, 107] on button "Geral" at bounding box center [49, 107] width 59 height 12
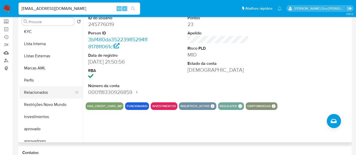
scroll to position [254, 0]
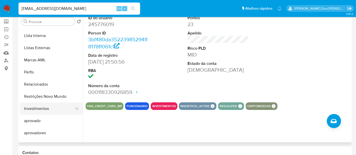
click at [43, 109] on button "Investimentos" at bounding box center [49, 109] width 59 height 12
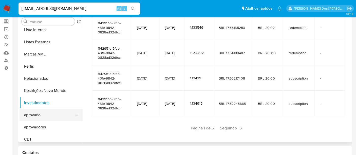
scroll to position [263, 0]
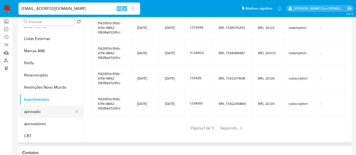
click at [36, 114] on button "aprovado" at bounding box center [49, 112] width 59 height 12
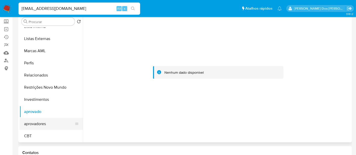
click at [42, 124] on button "aprovadores" at bounding box center [49, 124] width 59 height 12
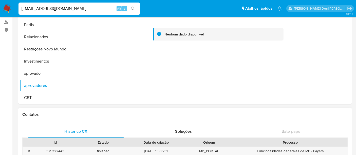
scroll to position [84, 0]
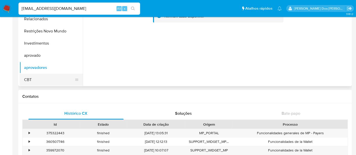
click at [24, 80] on button "CBT" at bounding box center [49, 80] width 59 height 12
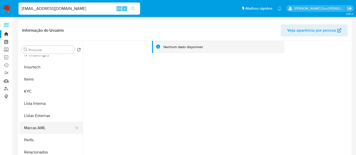
scroll to position [206, 0]
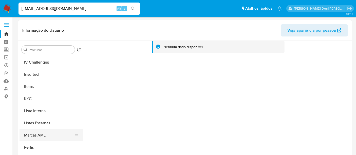
click at [45, 135] on button "Marcas AML" at bounding box center [49, 135] width 59 height 12
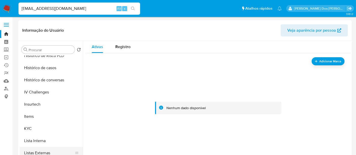
scroll to position [150, 0]
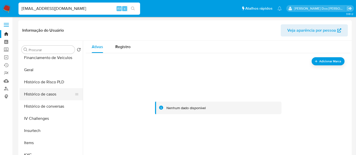
click at [43, 98] on button "Histórico de casos" at bounding box center [49, 94] width 59 height 12
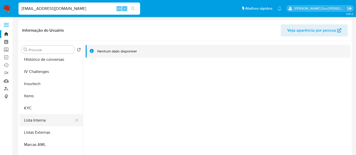
scroll to position [206, 0]
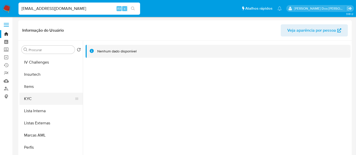
click at [29, 97] on button "KYC" at bounding box center [49, 99] width 59 height 12
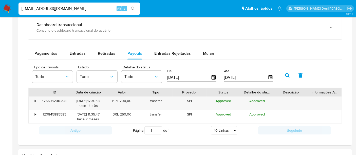
scroll to position [535, 0]
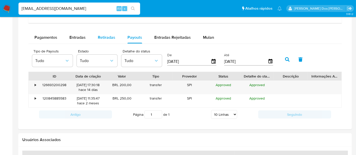
click at [107, 37] on span "Retiradas" at bounding box center [106, 37] width 17 height 6
select select "10"
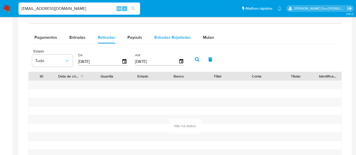
click at [171, 38] on span "Entradas Rejeitadas" at bounding box center [172, 37] width 37 height 6
select select "10"
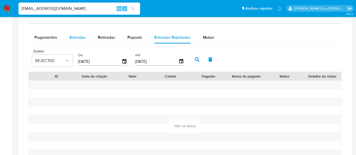
click at [84, 39] on span "Entradas" at bounding box center [77, 37] width 16 height 6
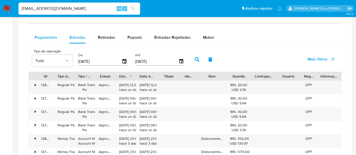
click at [45, 38] on span "Pagamentos" at bounding box center [45, 37] width 23 height 6
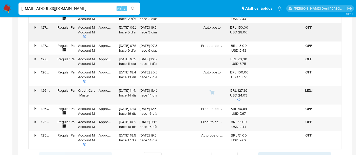
scroll to position [648, 0]
